Goal: Task Accomplishment & Management: Use online tool/utility

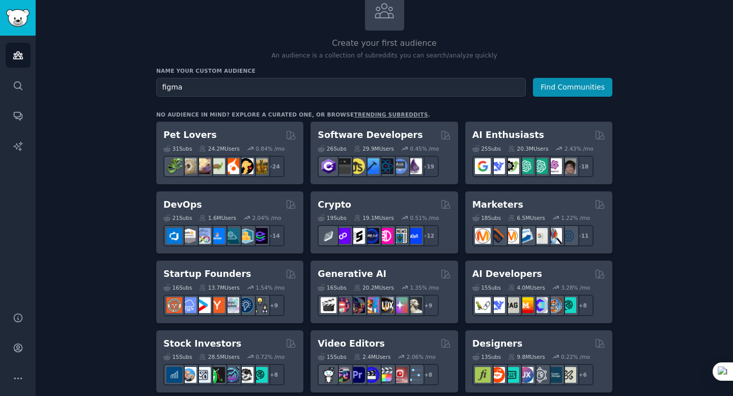
scroll to position [98, 0]
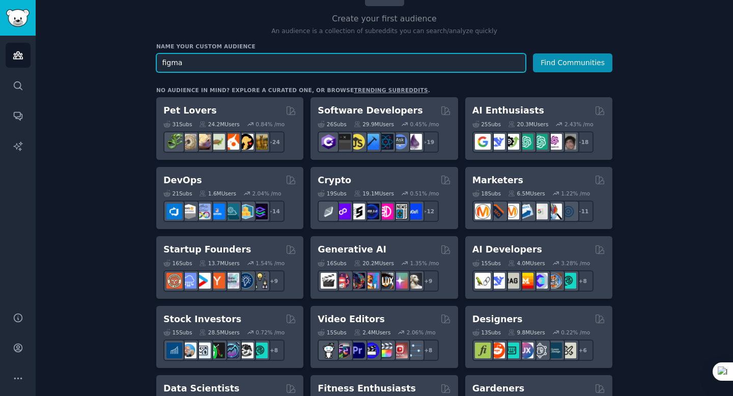
click at [241, 61] on input "figma" at bounding box center [341, 62] width 370 height 19
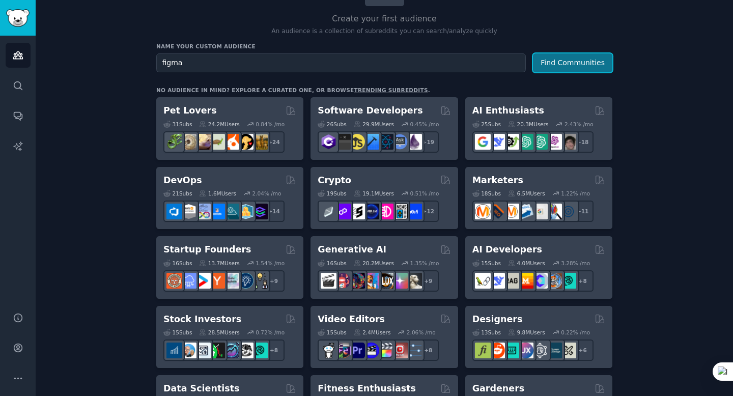
click at [574, 70] on button "Find Communities" at bounding box center [572, 62] width 79 height 19
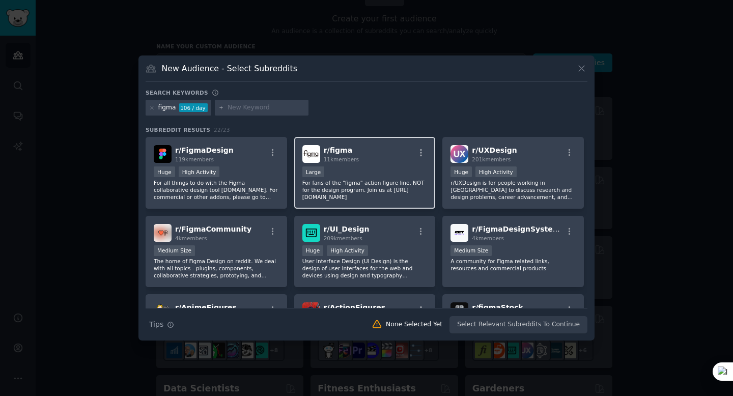
click at [346, 185] on p "For fans of the "figma" action figure line. NOT for the design program. Join us…" at bounding box center [364, 189] width 125 height 21
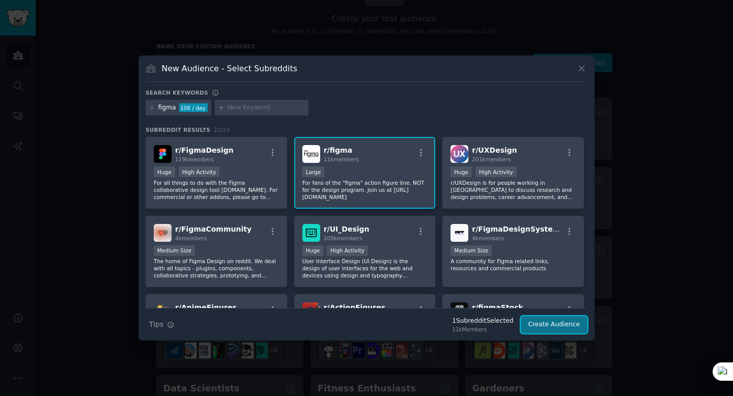
click at [559, 328] on button "Create Audience" at bounding box center [554, 324] width 67 height 17
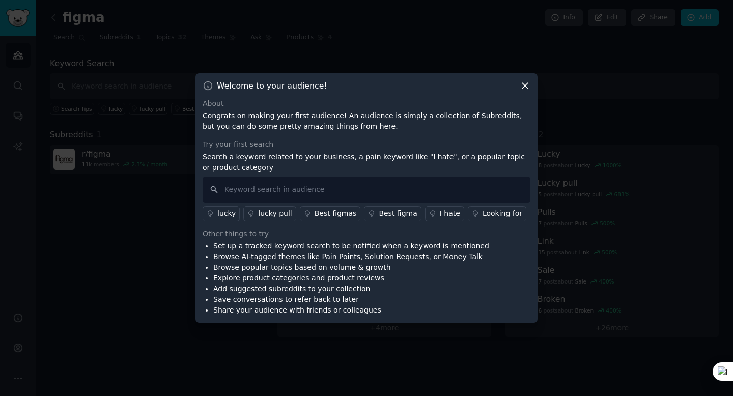
click at [524, 85] on icon at bounding box center [525, 86] width 6 height 6
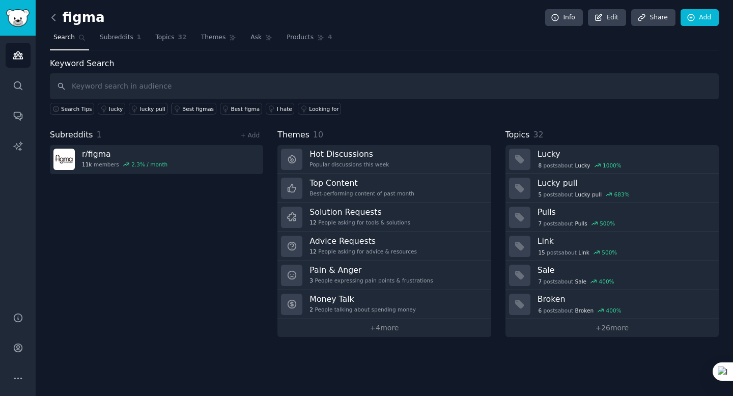
click at [50, 17] on icon at bounding box center [53, 17] width 11 height 11
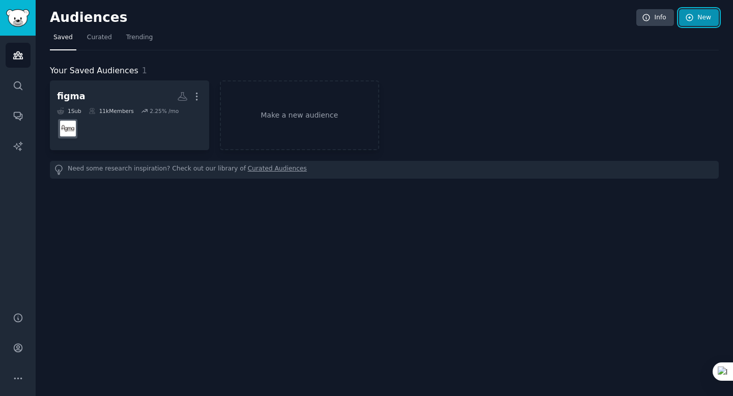
click at [694, 16] on link "New" at bounding box center [699, 17] width 40 height 17
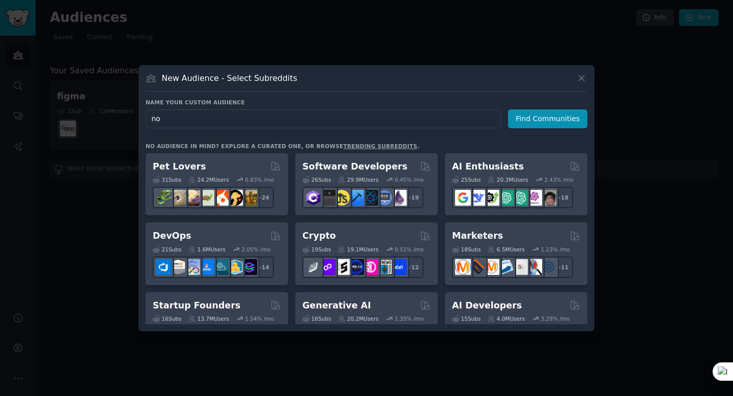
type input "n"
type input "nocode"
click at [566, 116] on button "Find Communities" at bounding box center [547, 118] width 79 height 19
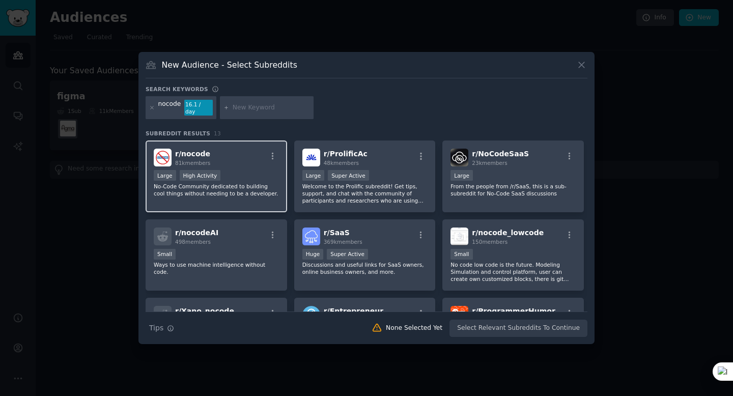
click at [242, 155] on div "r/ nocode 81k members" at bounding box center [216, 158] width 125 height 18
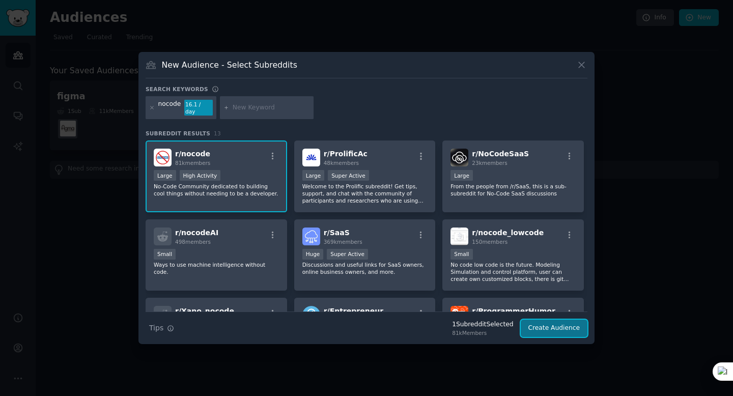
click at [567, 328] on button "Create Audience" at bounding box center [554, 328] width 67 height 17
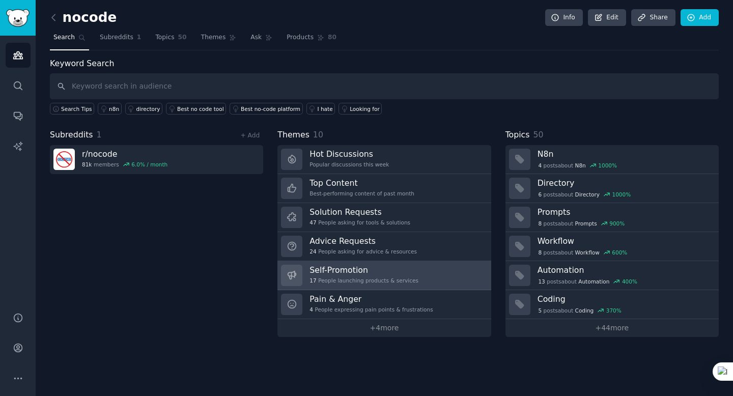
click at [368, 281] on div "17 People launching products & services" at bounding box center [364, 280] width 109 height 7
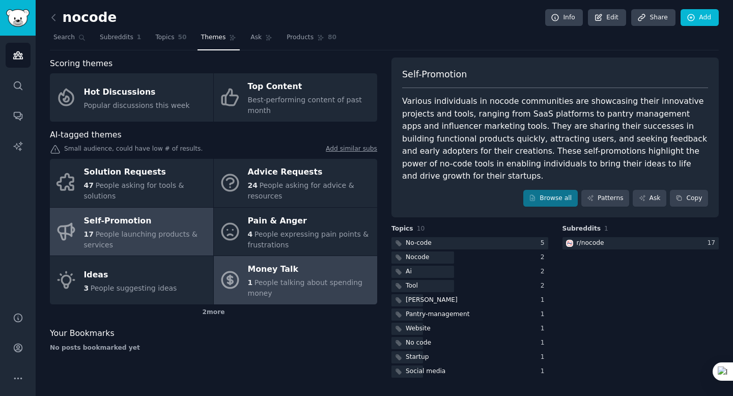
click at [320, 288] on div "1 People talking about spending money" at bounding box center [310, 287] width 124 height 21
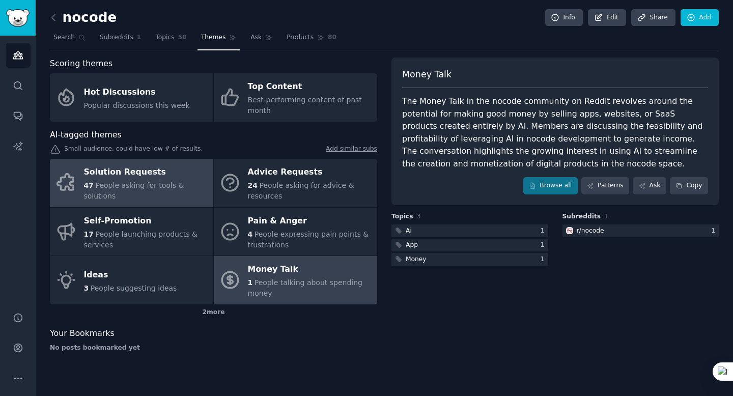
click at [131, 192] on span "People asking for tools & solutions" at bounding box center [134, 190] width 100 height 19
